Goal: Communication & Community: Participate in discussion

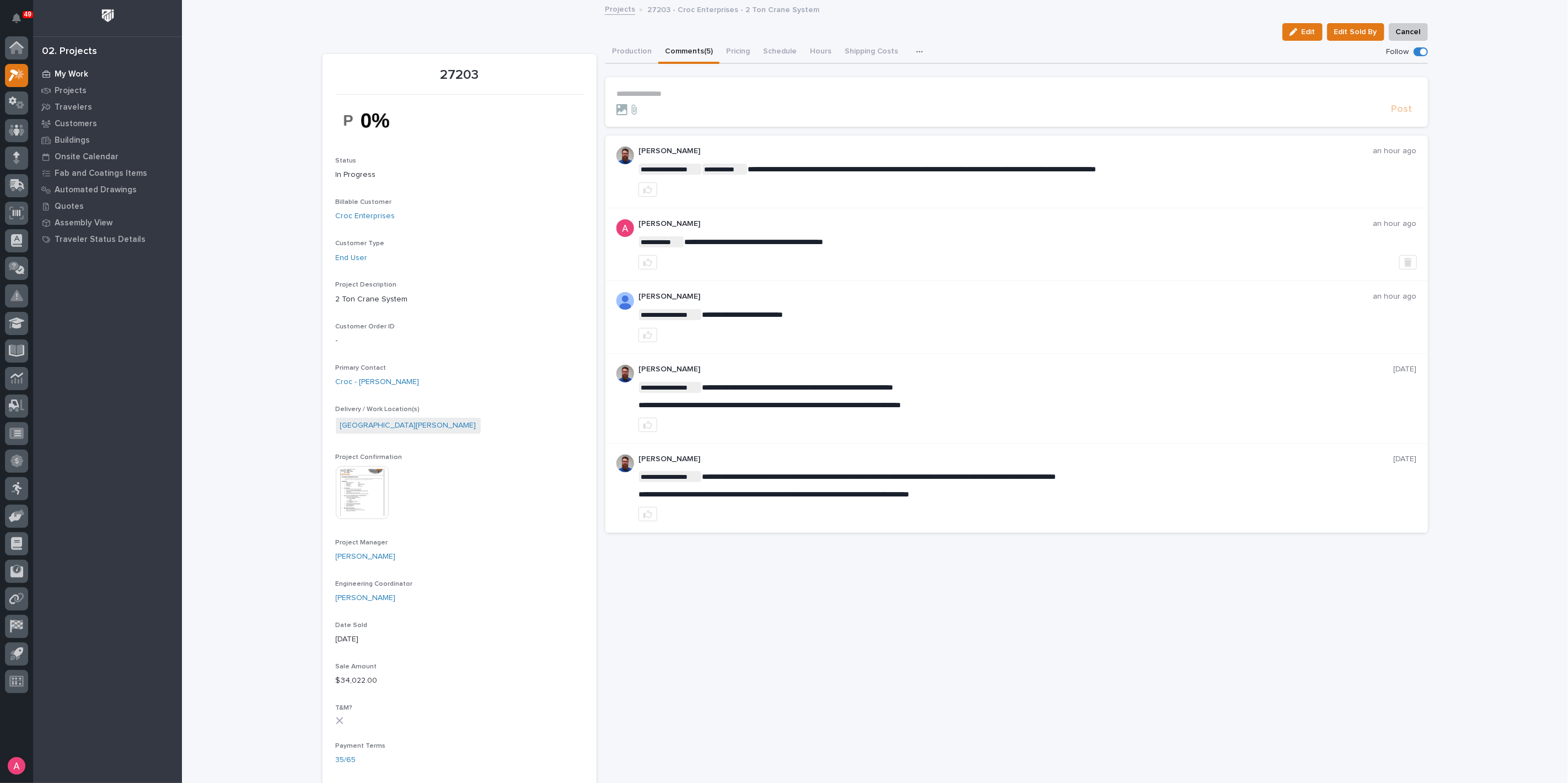
click at [59, 70] on p "My Work" at bounding box center [71, 75] width 33 height 10
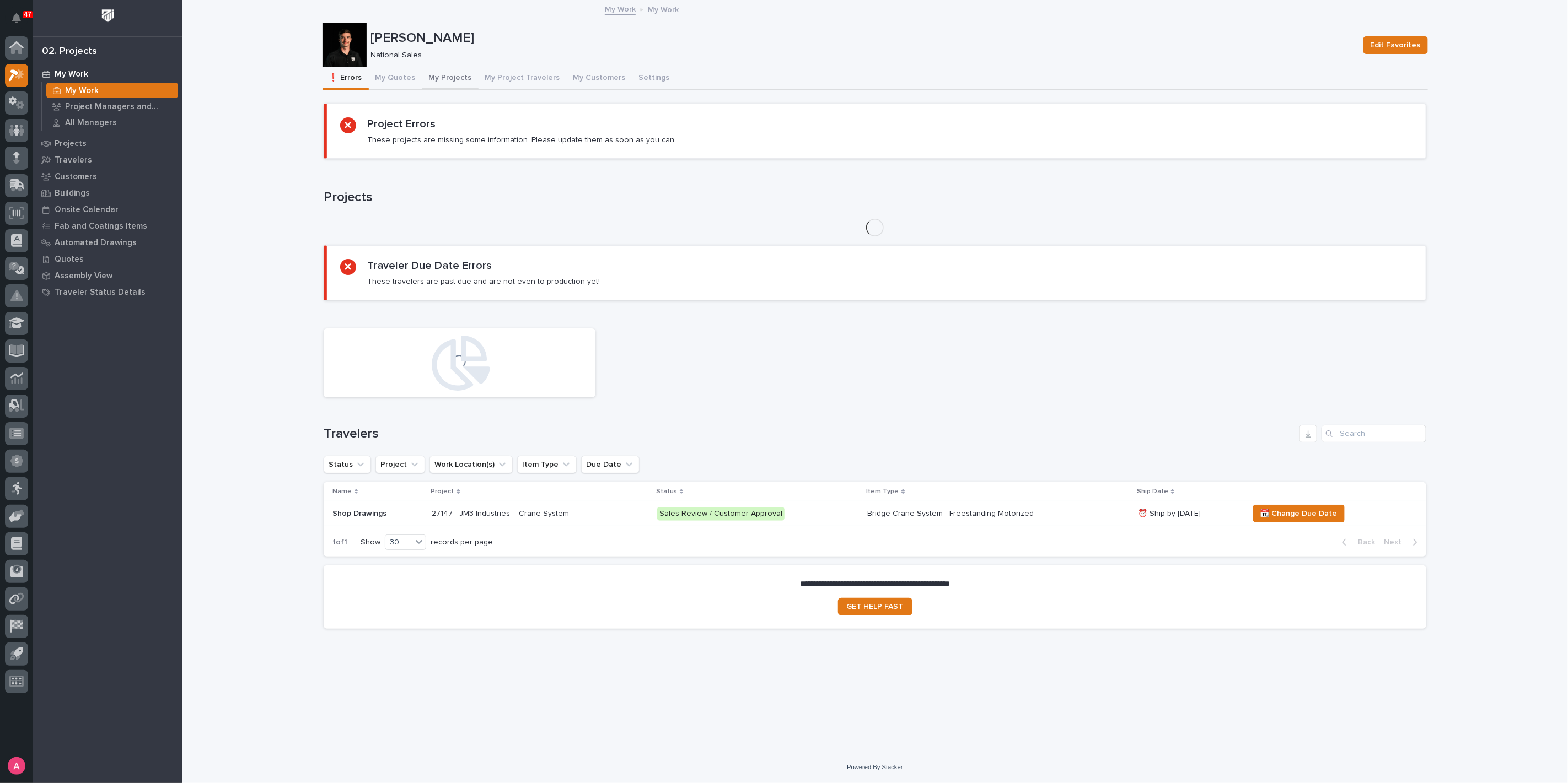
click at [429, 75] on button "My Projects" at bounding box center [450, 79] width 56 height 23
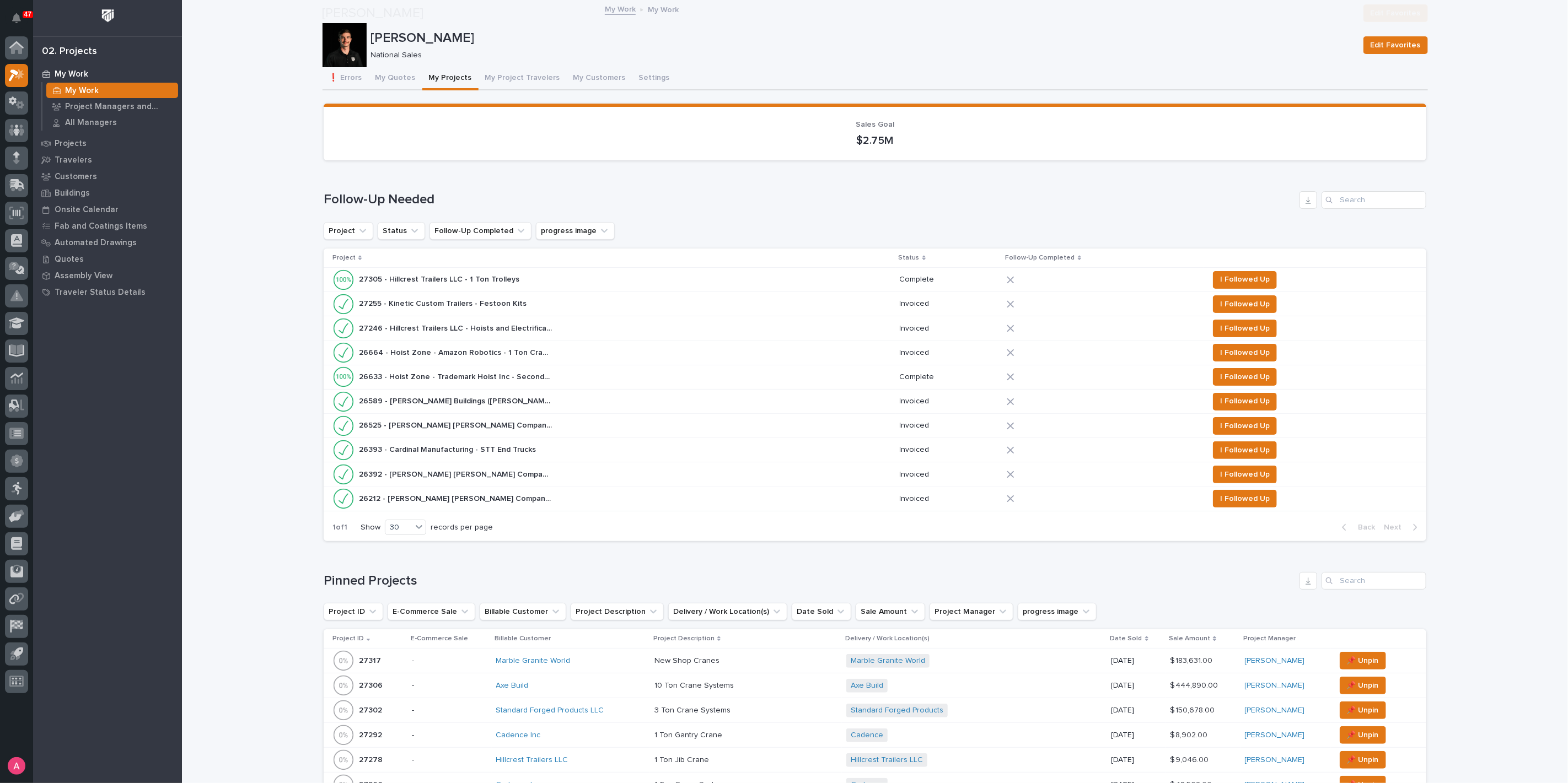
scroll to position [367, 0]
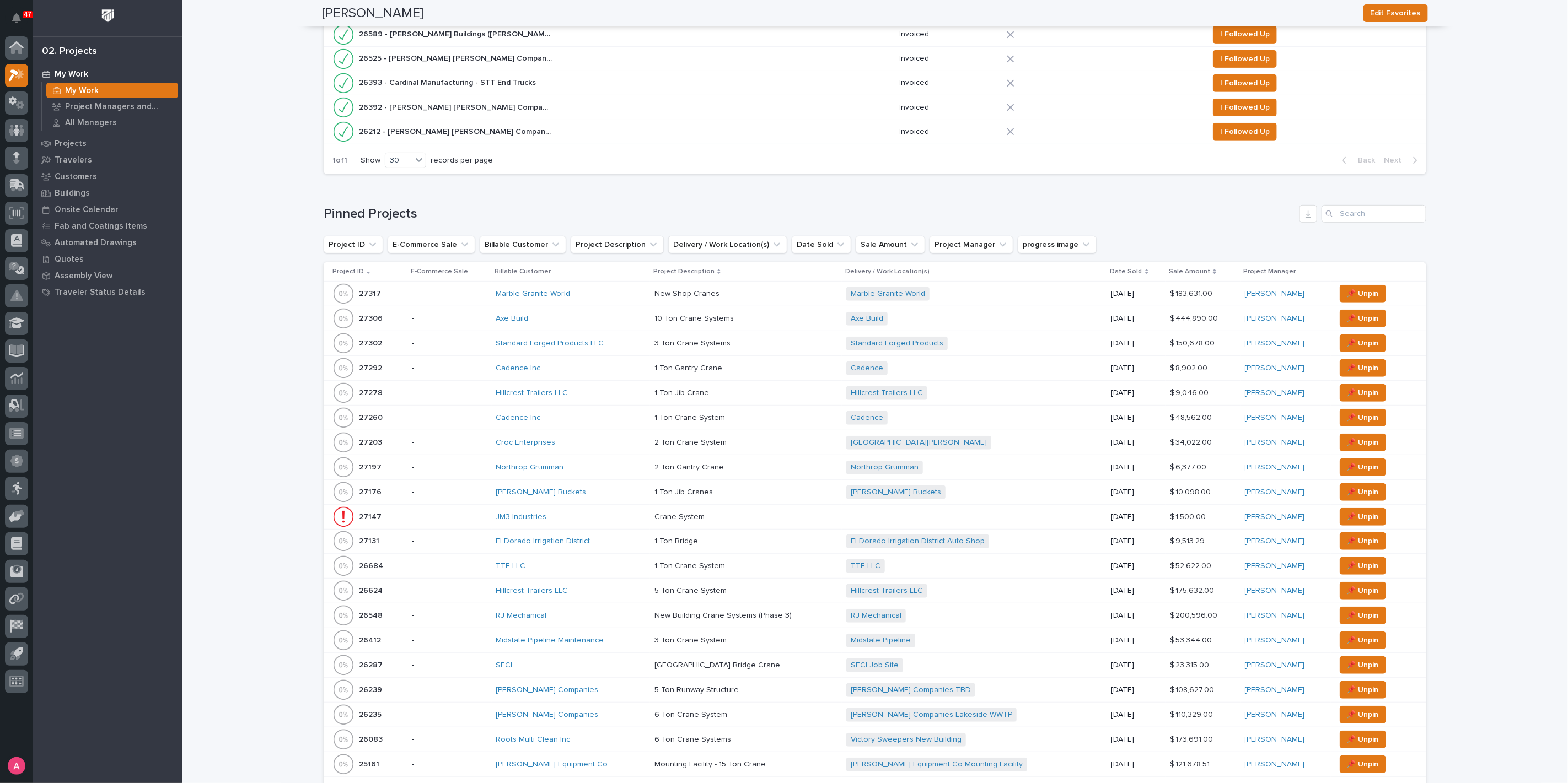
click at [606, 591] on div "Hillcrest Trailers LLC" at bounding box center [571, 591] width 150 height 9
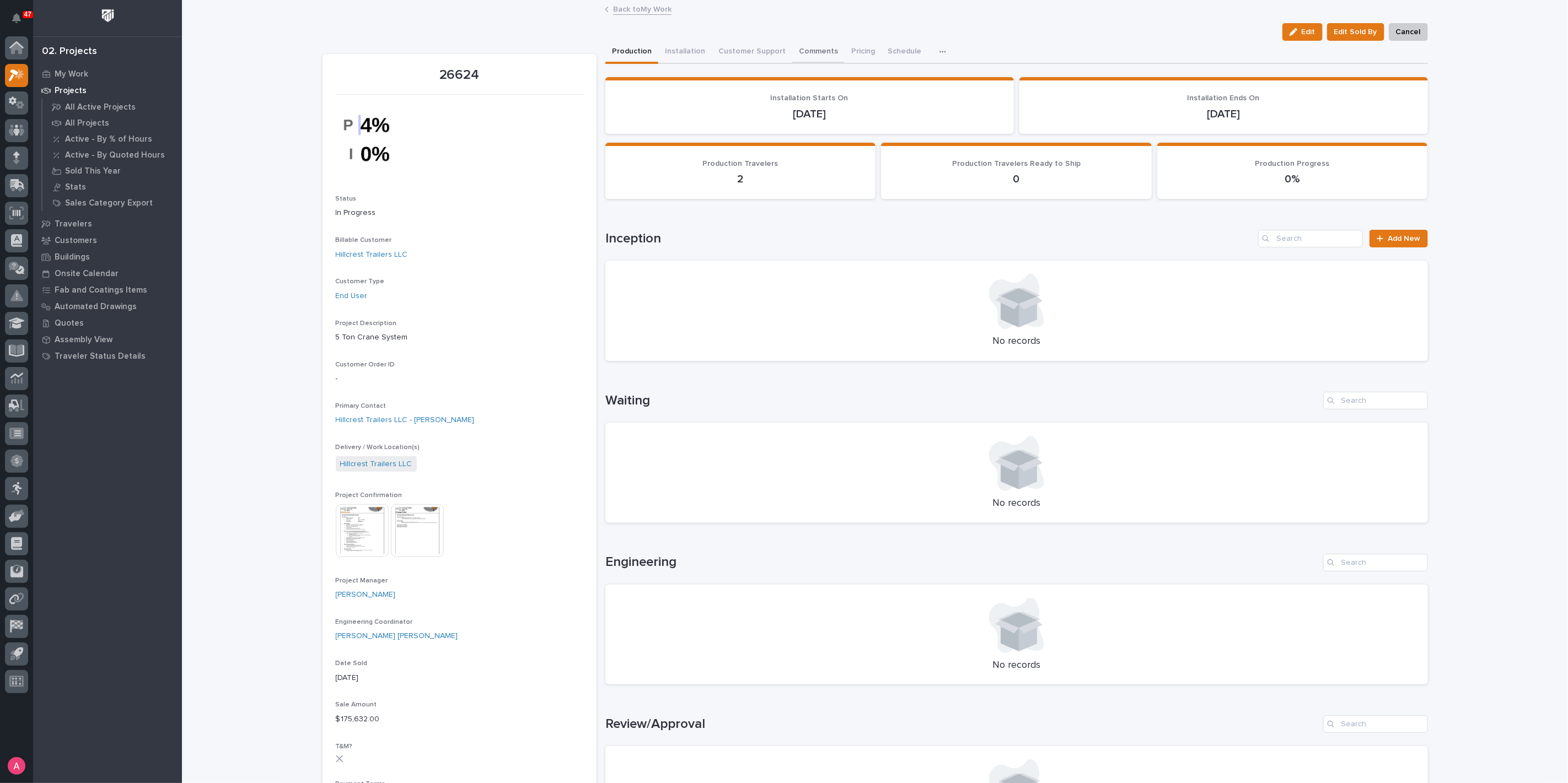
click at [817, 52] on button "Comments" at bounding box center [818, 52] width 52 height 23
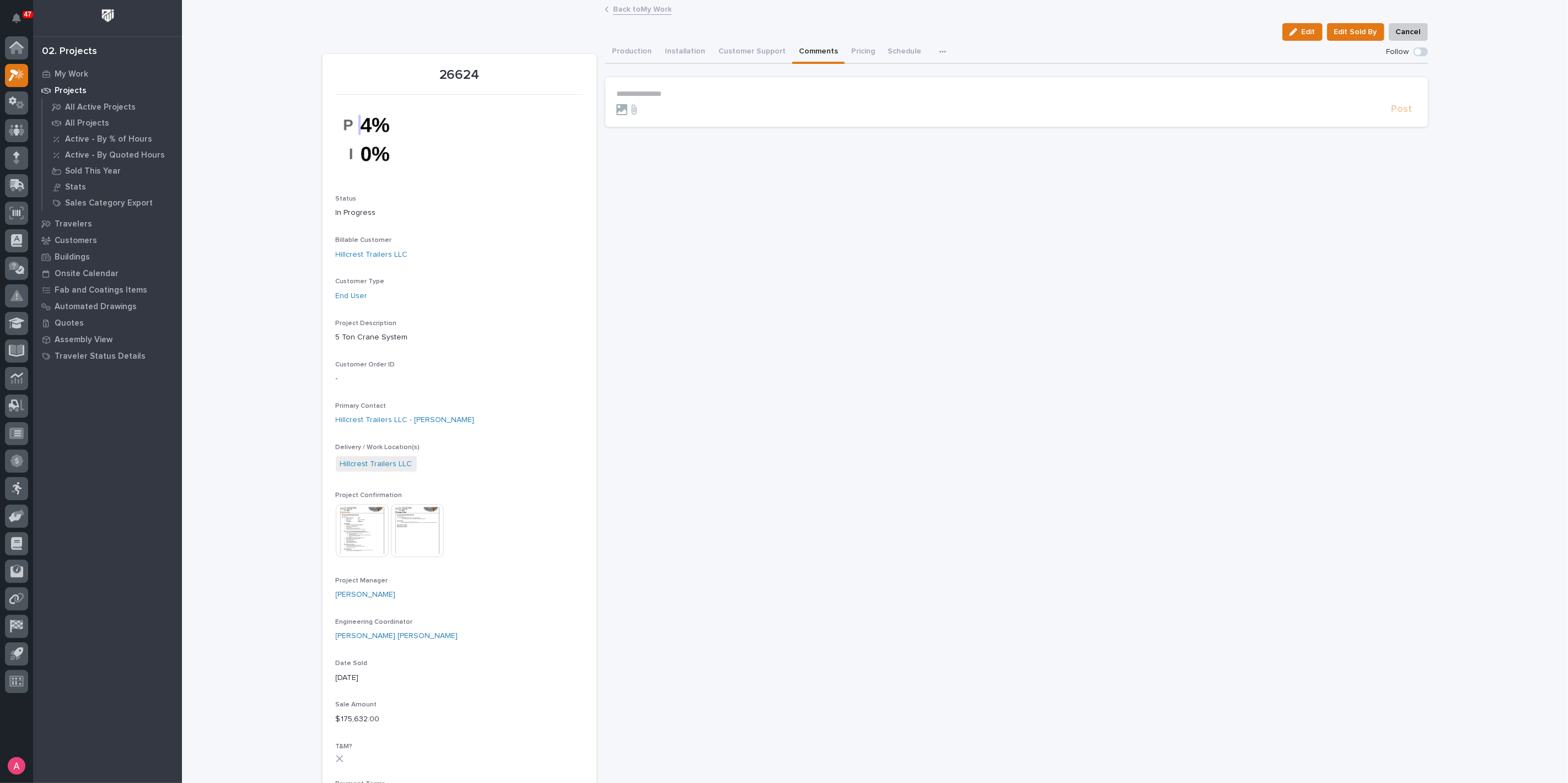
click at [776, 91] on p "**********" at bounding box center [1016, 93] width 801 height 9
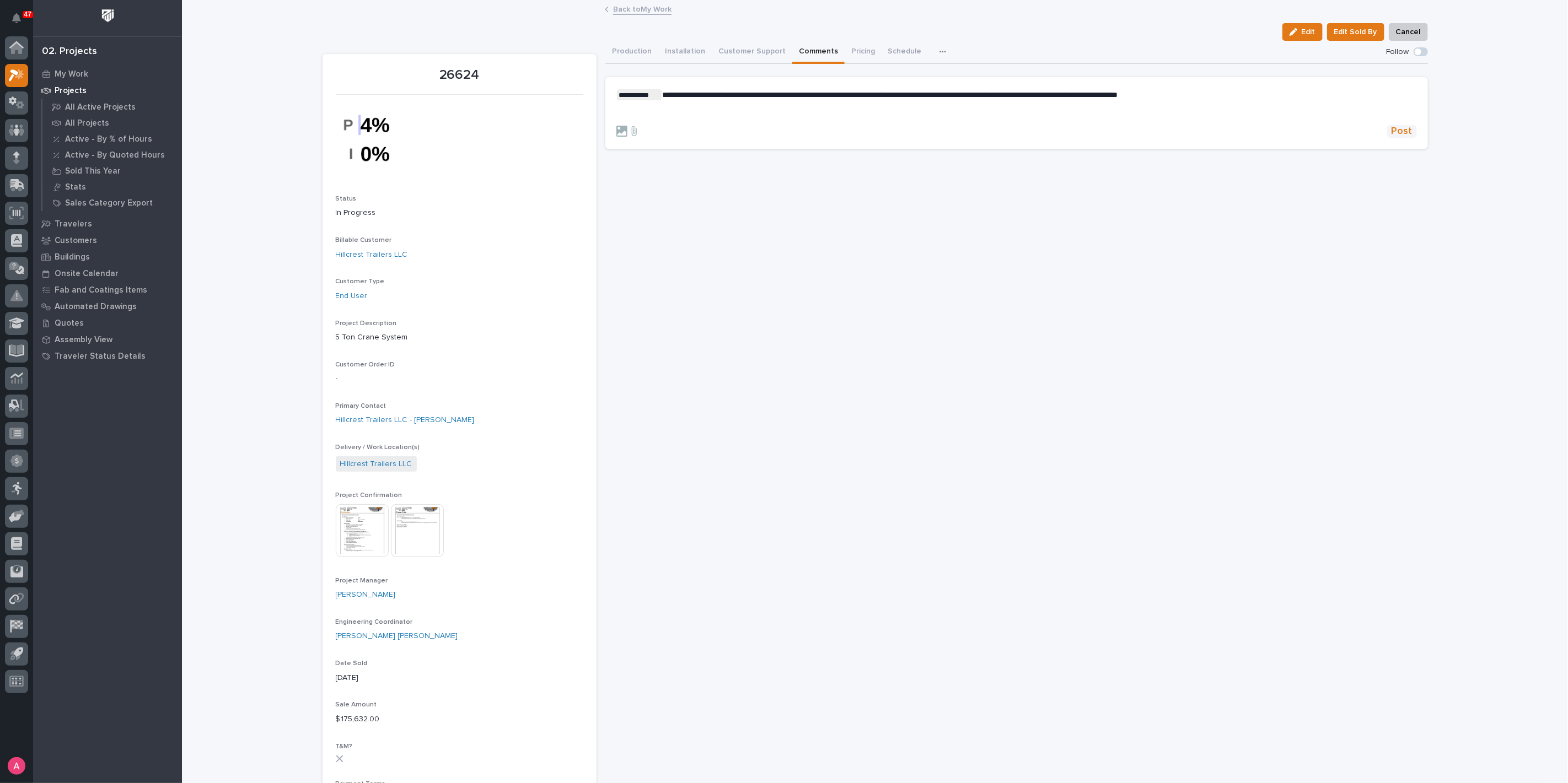
click at [1394, 130] on span "Post" at bounding box center [1402, 132] width 21 height 13
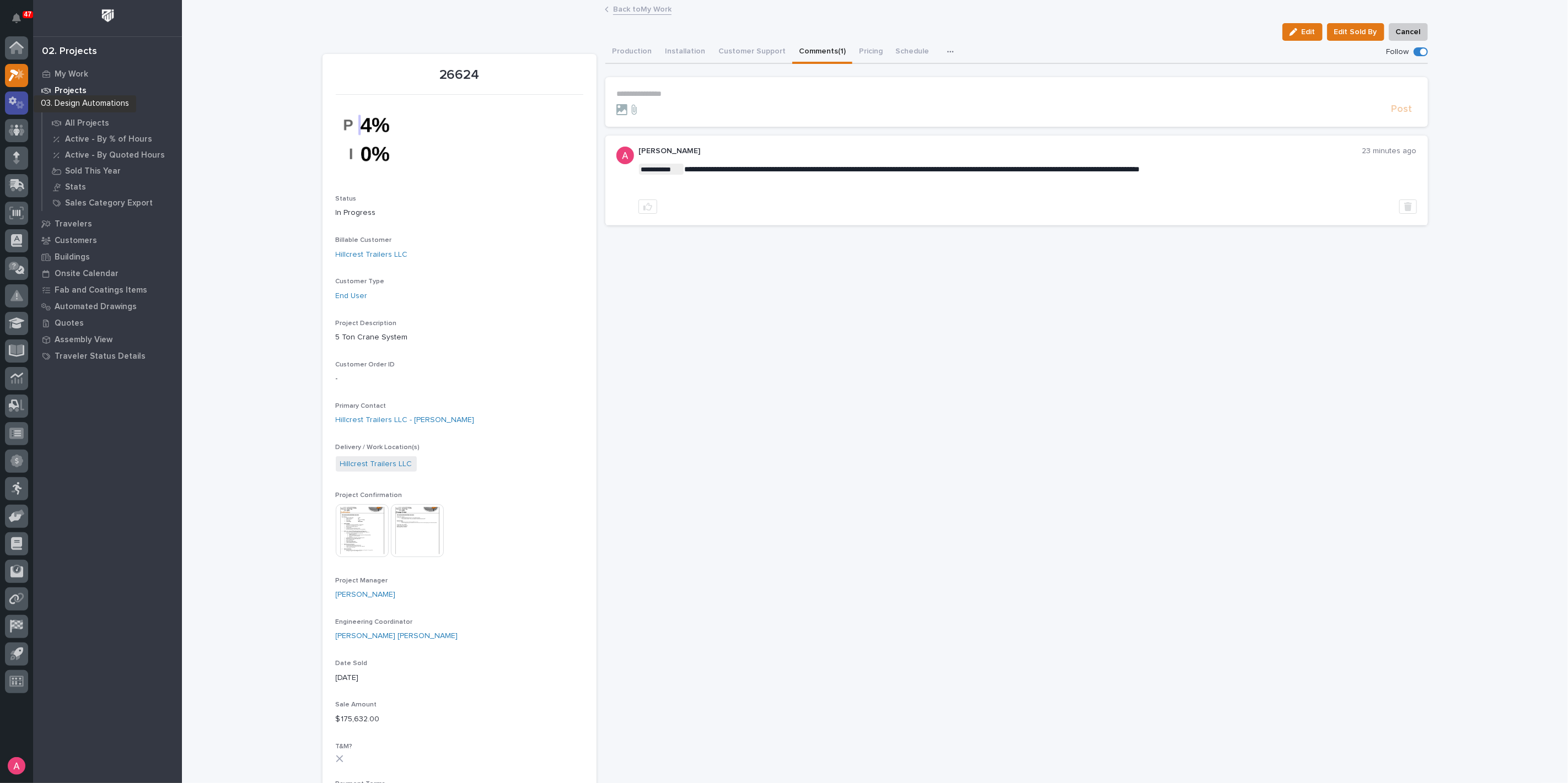
click at [13, 102] on icon at bounding box center [13, 100] width 8 height 8
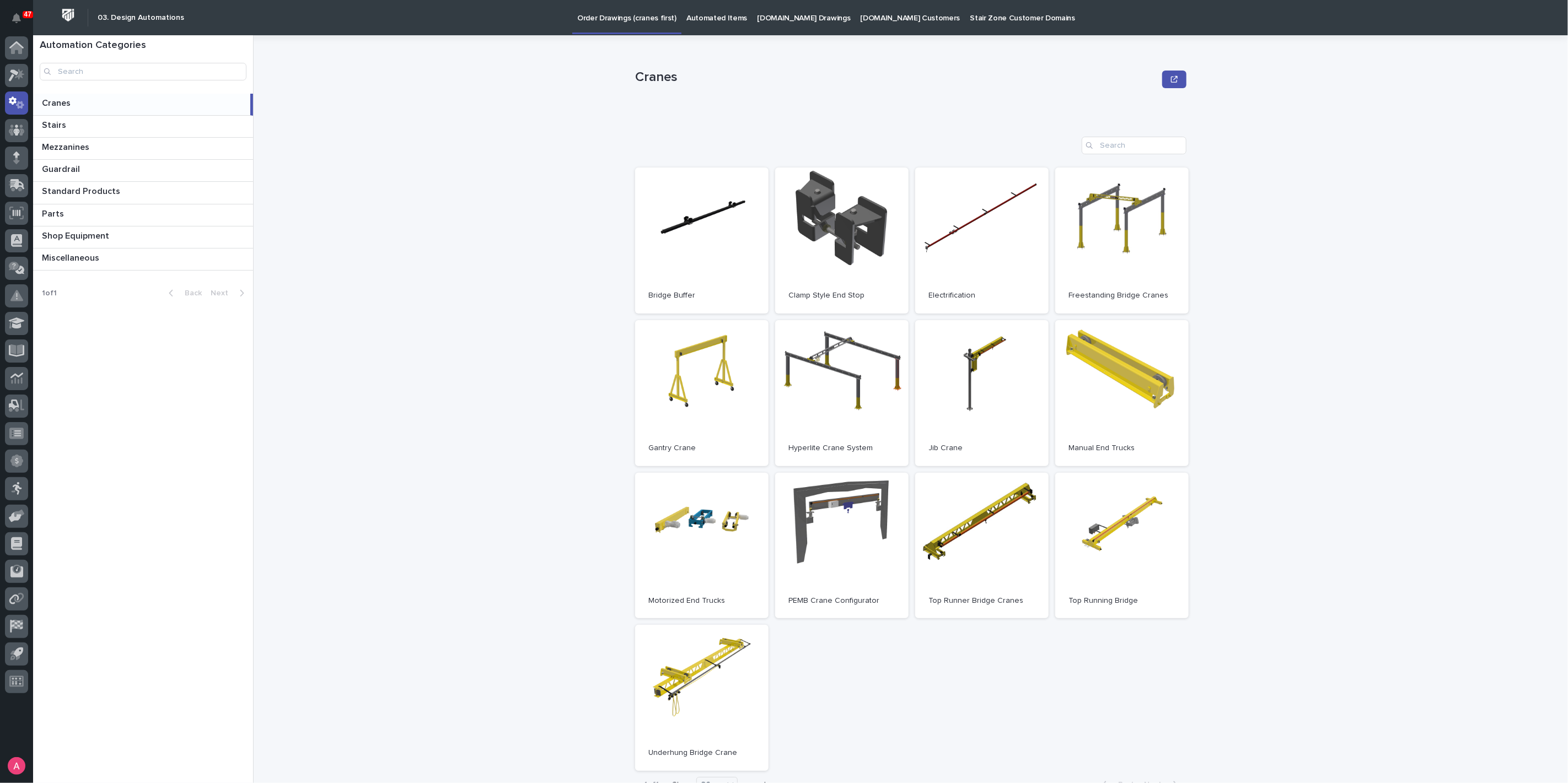
click at [698, 21] on p "Automated Items" at bounding box center [716, 11] width 61 height 23
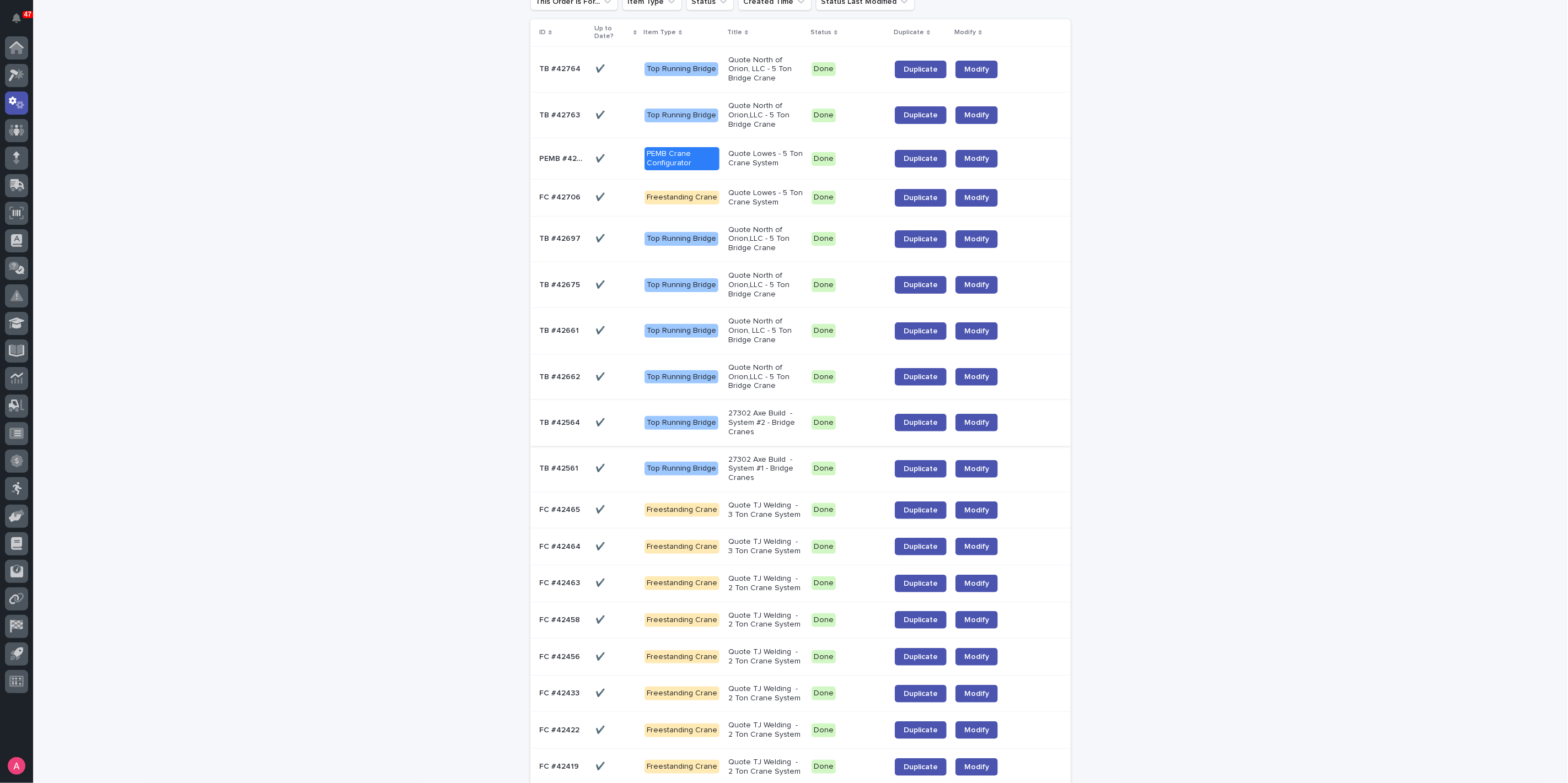
scroll to position [123, 0]
click at [913, 465] on span "Duplicate" at bounding box center [920, 469] width 34 height 8
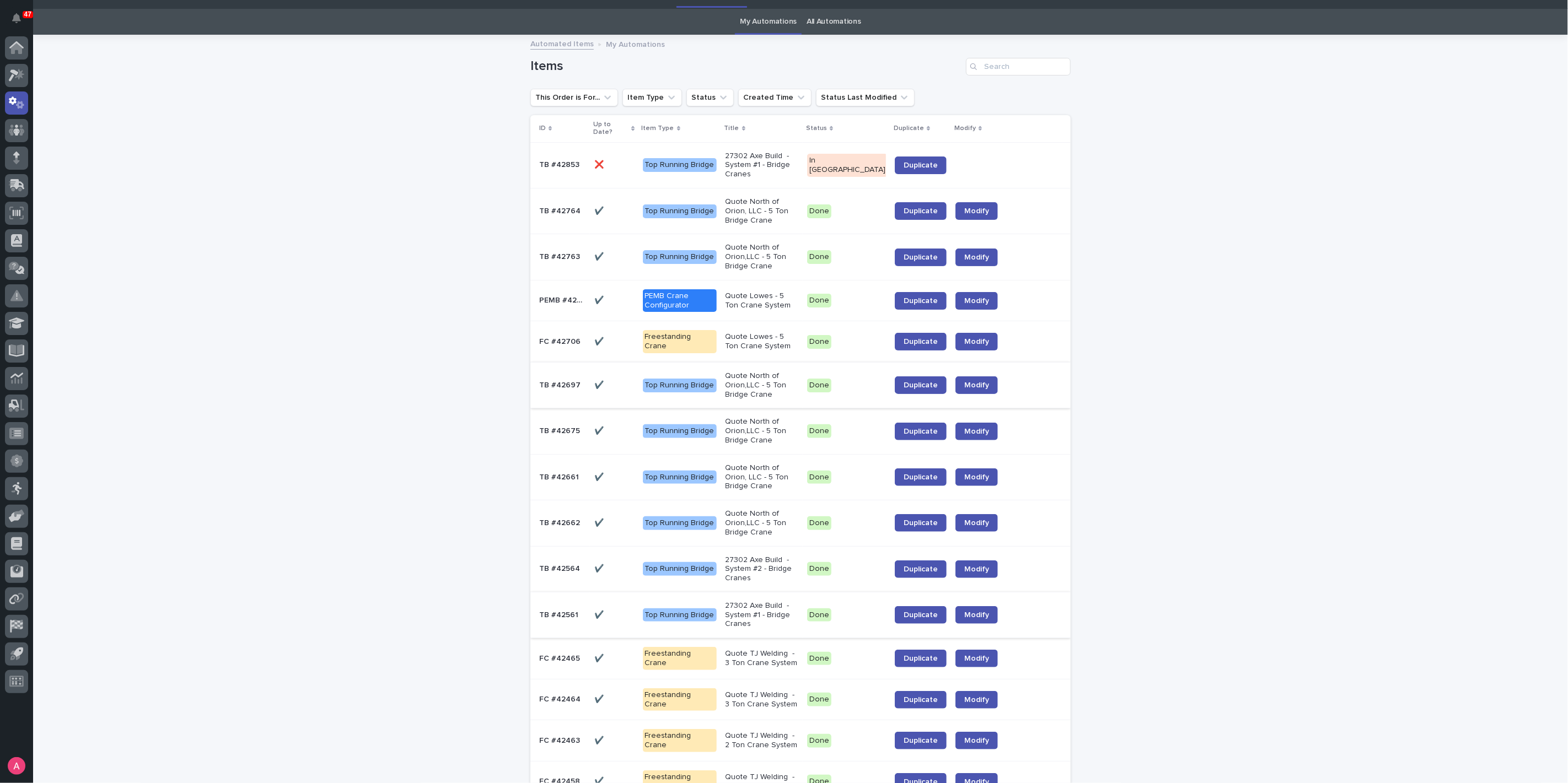
scroll to position [0, 0]
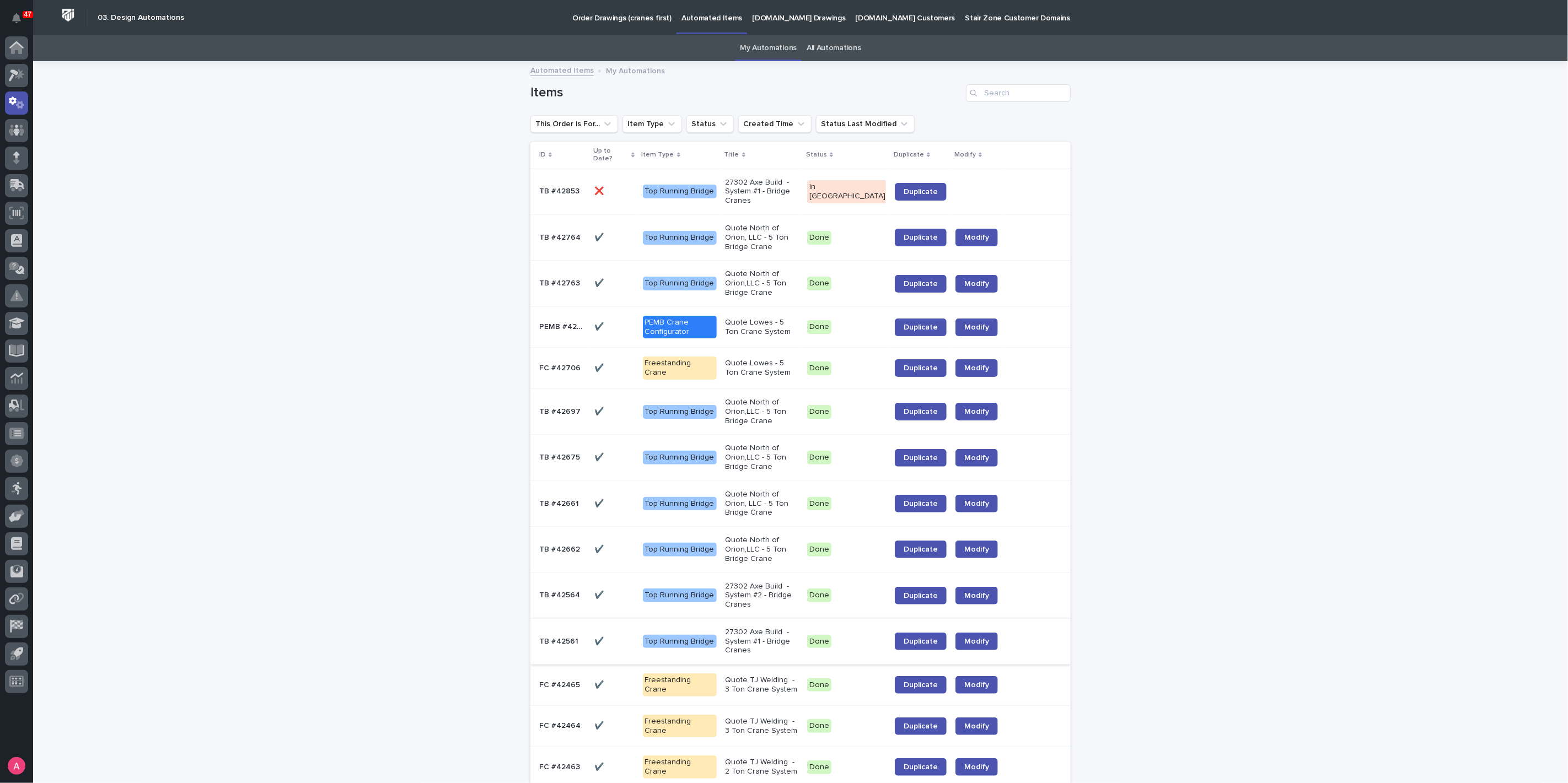
click at [759, 187] on p "27302 Axe Build - System #1 - Bridge Cranes" at bounding box center [762, 192] width 72 height 28
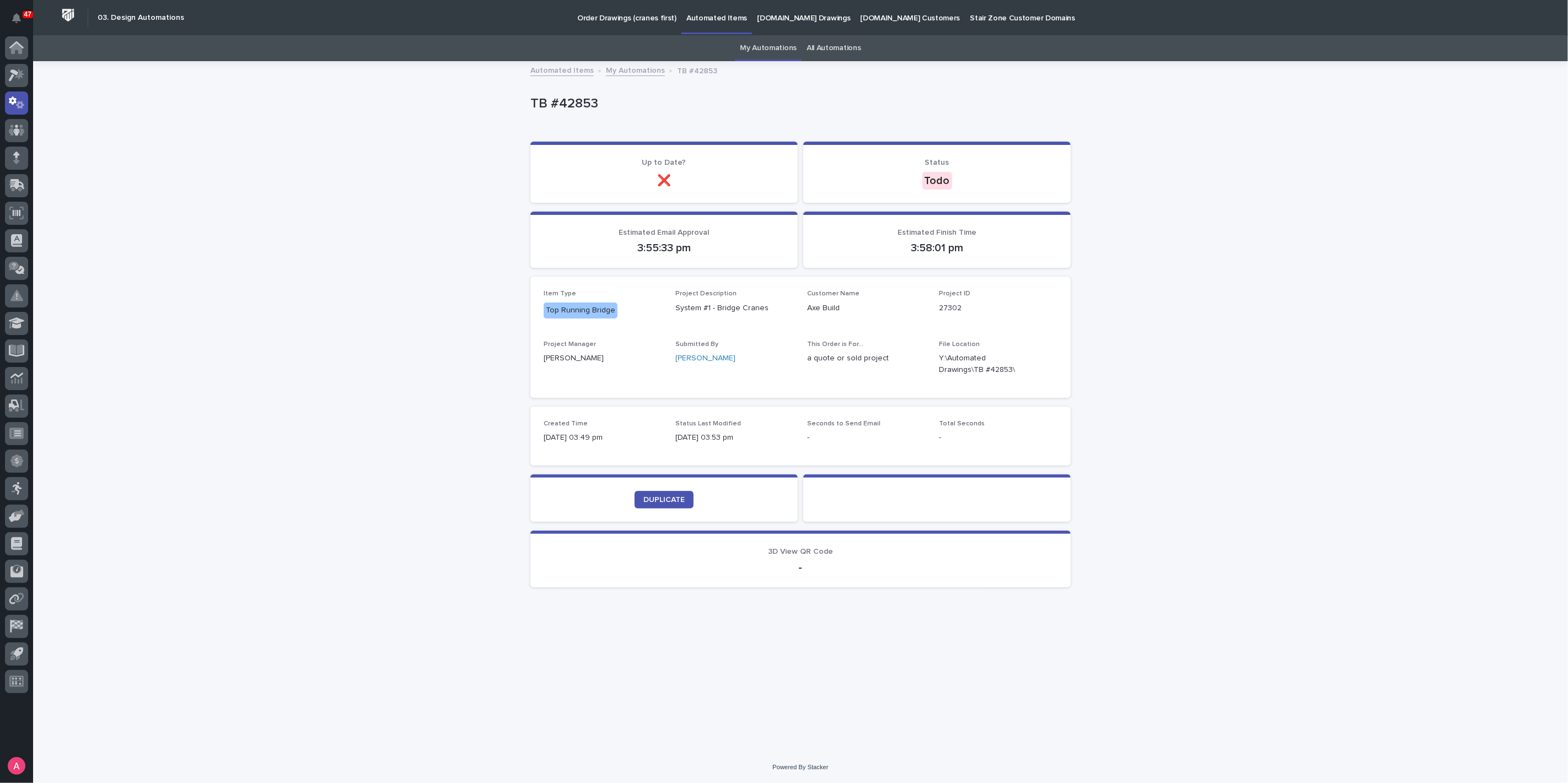
click at [1302, 320] on div "Loading... Saving… Loading... Saving… TB #42853 TB #42853 Sorry, there was an e…" at bounding box center [800, 407] width 1535 height 690
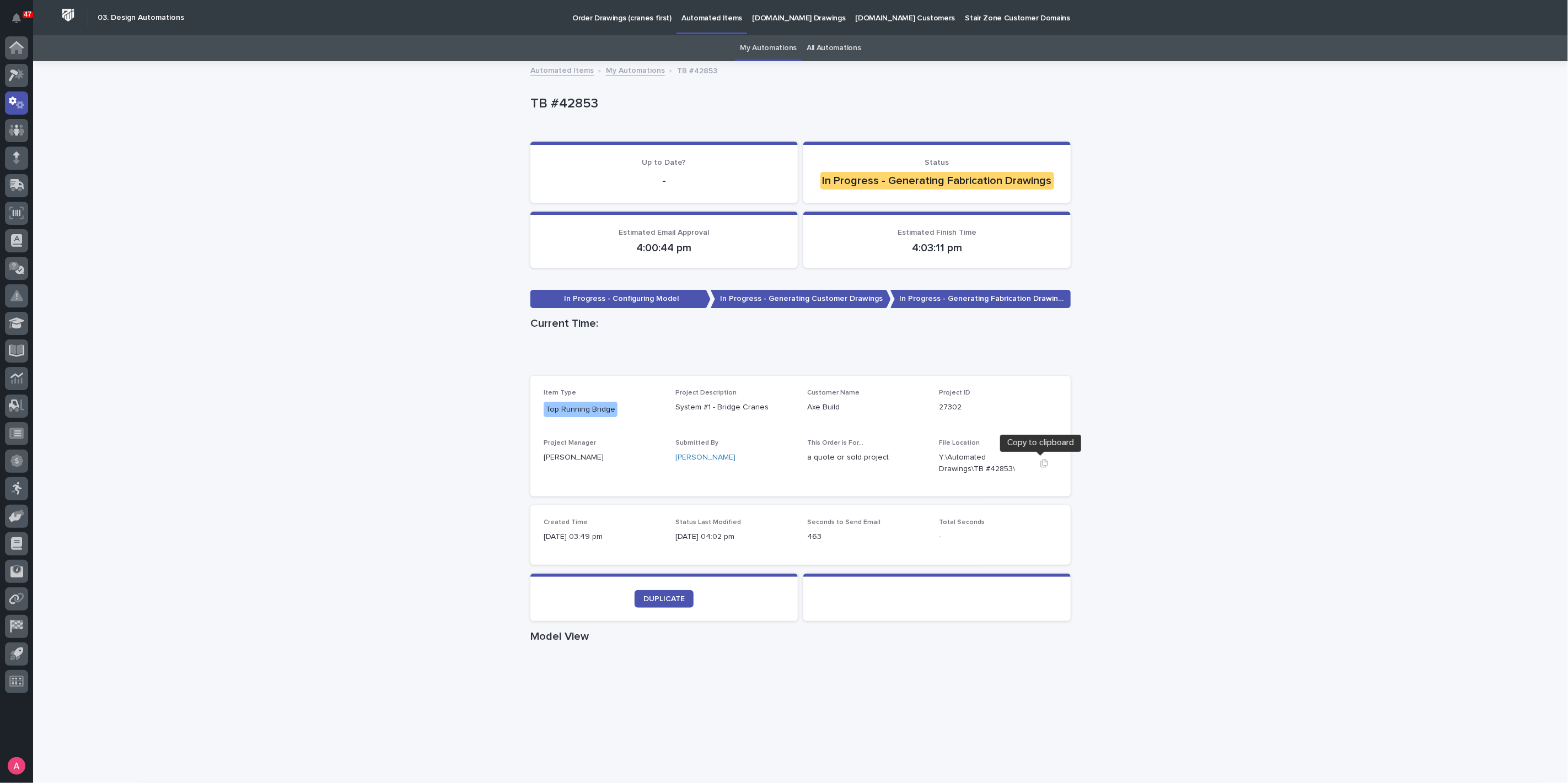
click at [1040, 460] on icon "button" at bounding box center [1044, 463] width 9 height 9
click at [1043, 463] on icon "button" at bounding box center [1044, 463] width 9 height 9
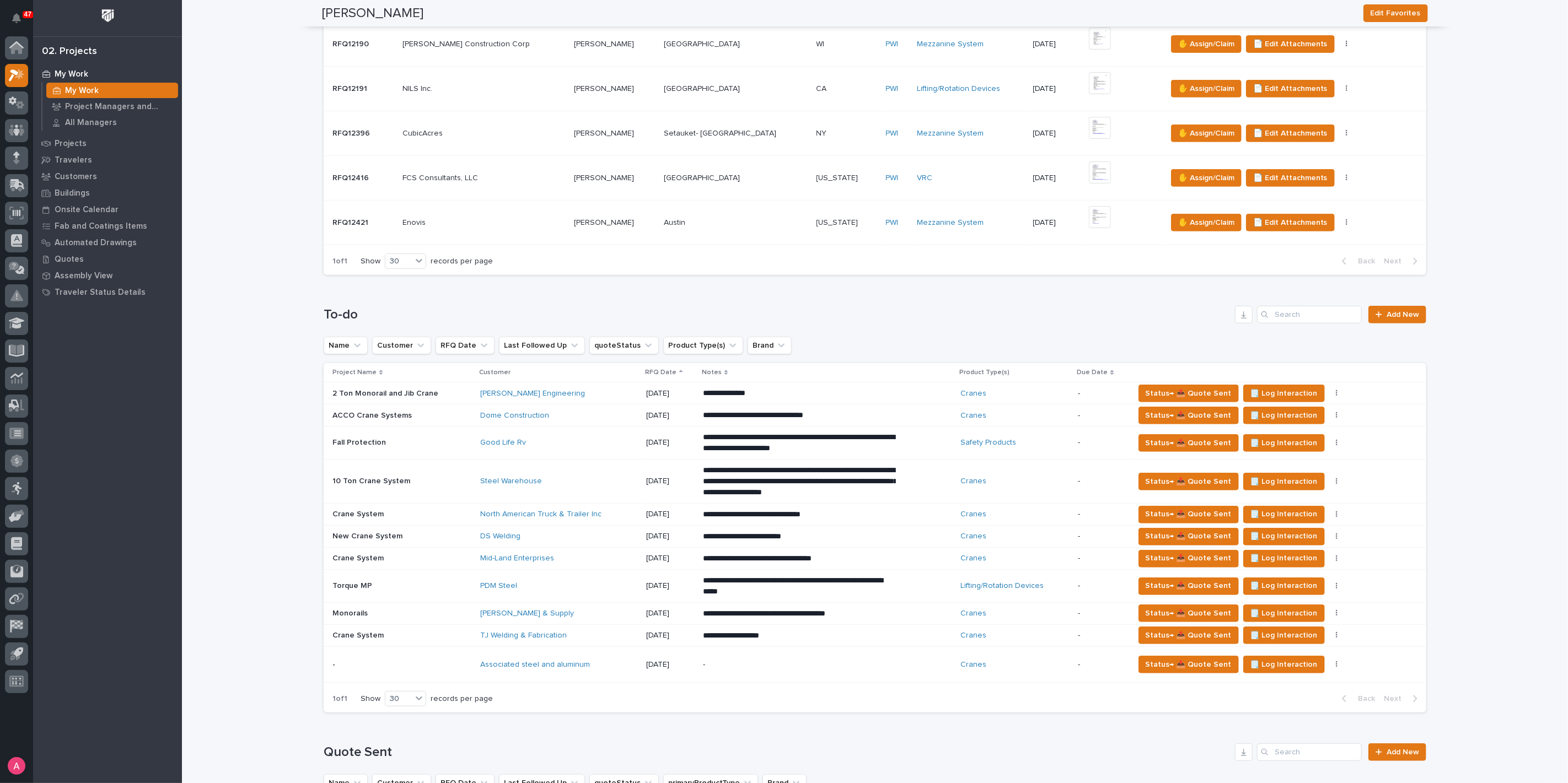
scroll to position [367, 0]
